Goal: Information Seeking & Learning: Learn about a topic

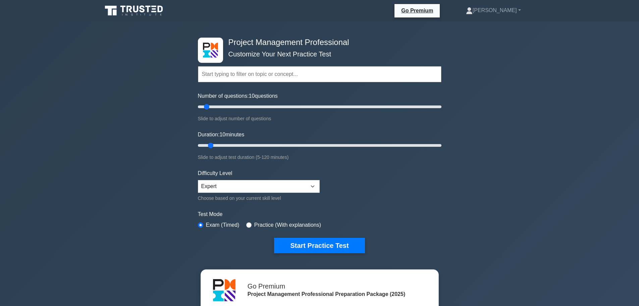
select select "expert"
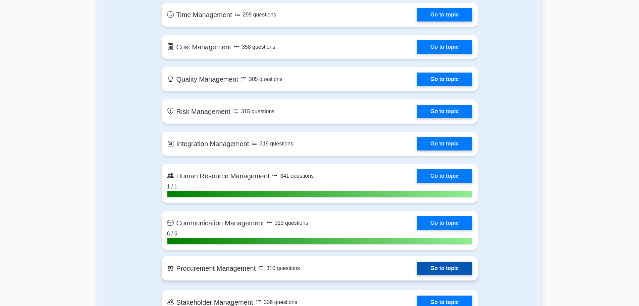
scroll to position [601, 0]
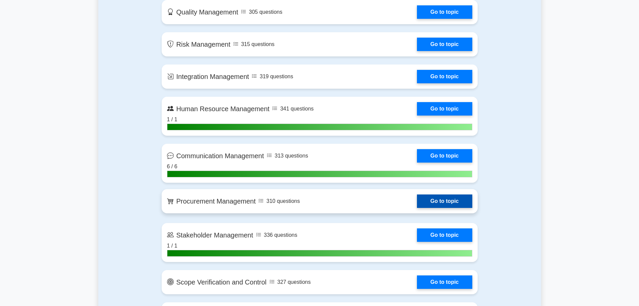
click at [441, 197] on link "Go to topic" at bounding box center [444, 200] width 55 height 13
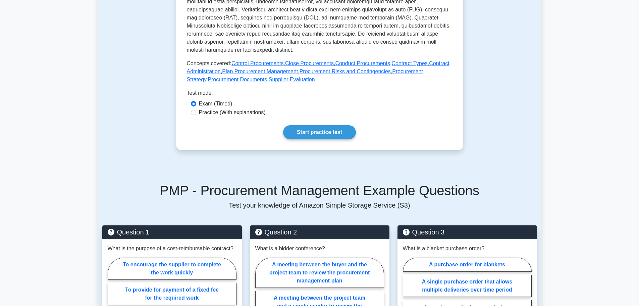
scroll to position [269, 0]
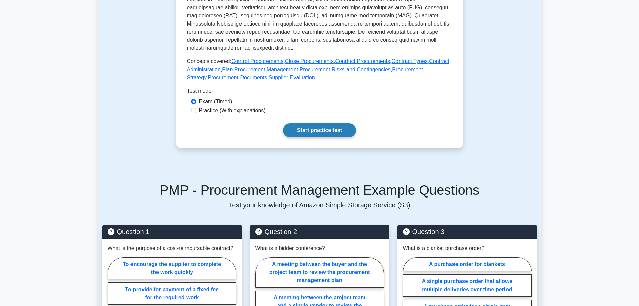
click at [314, 137] on link "Start practice test" at bounding box center [319, 130] width 73 height 14
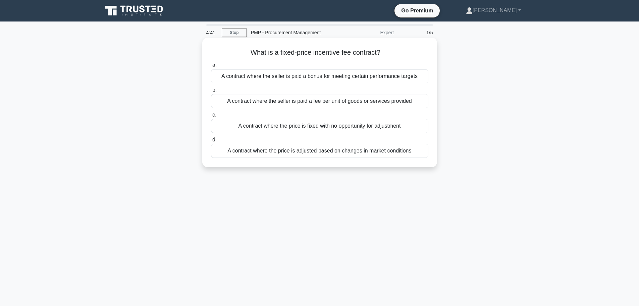
click at [340, 75] on div "A contract where the seller is paid a bonus for meeting certain performance tar…" at bounding box center [320, 76] width 218 height 14
click at [211, 67] on input "a. A contract where the seller is paid a bonus for meeting certain performance …" at bounding box center [211, 65] width 0 height 4
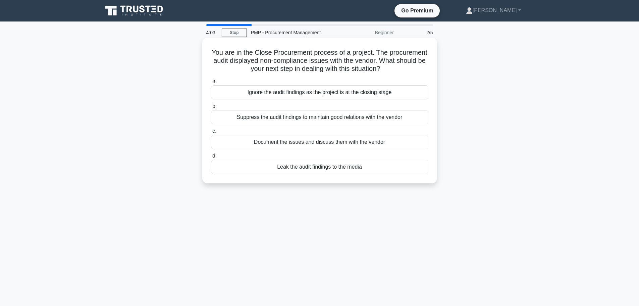
click at [269, 141] on div "Document the issues and discuss them with the vendor" at bounding box center [320, 142] width 218 height 14
click at [211, 133] on input "c. Document the issues and discuss them with the vendor" at bounding box center [211, 131] width 0 height 4
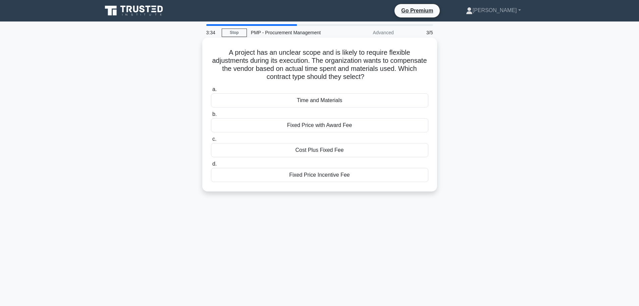
click at [328, 99] on div "Time and Materials" at bounding box center [320, 100] width 218 height 14
click at [211, 92] on input "a. Time and Materials" at bounding box center [211, 89] width 0 height 4
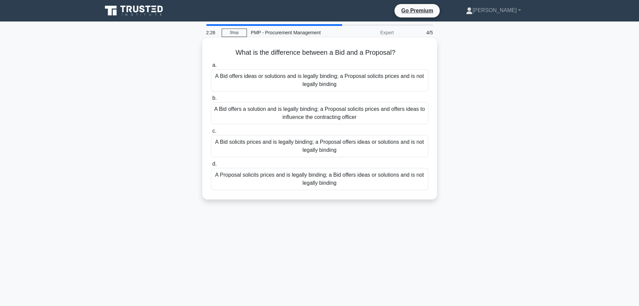
click at [354, 112] on div "A Bid offers a solution and is legally binding; a Proposal solicits prices and …" at bounding box center [320, 113] width 218 height 22
click at [211, 100] on input "b. A Bid offers a solution and is legally binding; a Proposal solicits prices a…" at bounding box center [211, 98] width 0 height 4
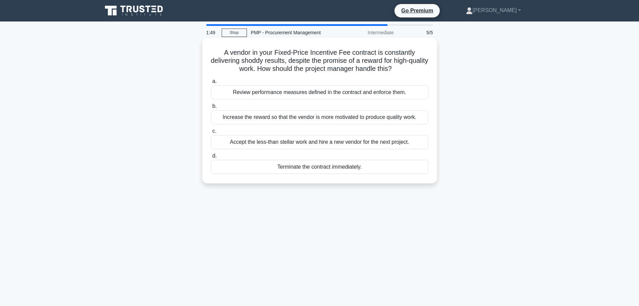
click at [359, 92] on div "Review performance measures defined in the contract and enforce them." at bounding box center [320, 92] width 218 height 14
click at [211, 84] on input "a. Review performance measures defined in the contract and enforce them." at bounding box center [211, 81] width 0 height 4
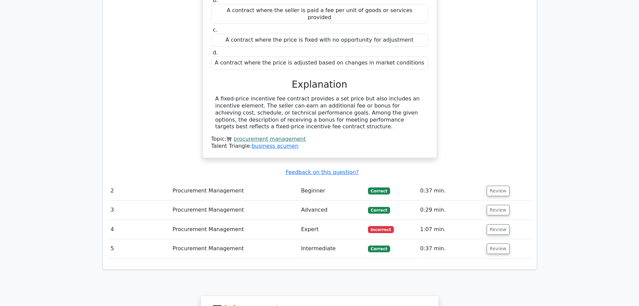
scroll to position [604, 0]
click at [493, 223] on button "Review" at bounding box center [498, 228] width 23 height 10
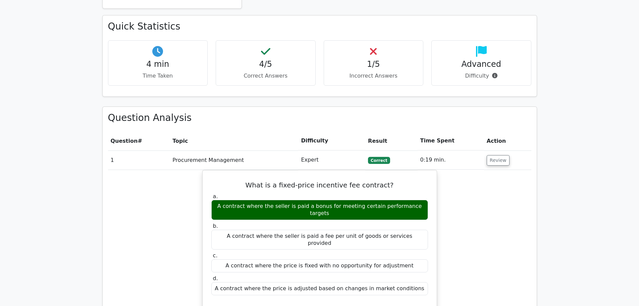
scroll to position [302, 0]
